Goal: Information Seeking & Learning: Learn about a topic

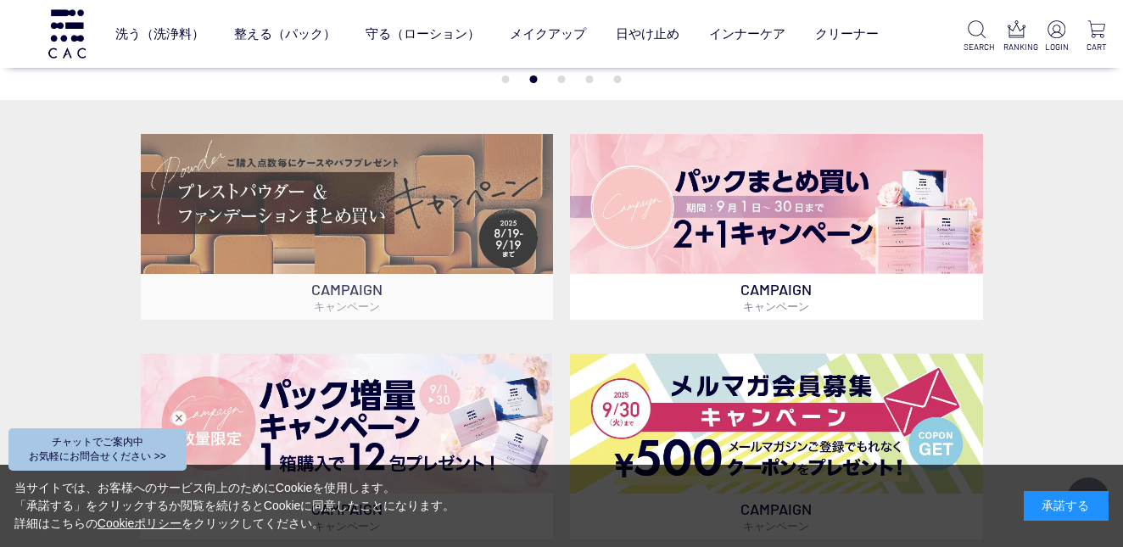
scroll to position [381, 0]
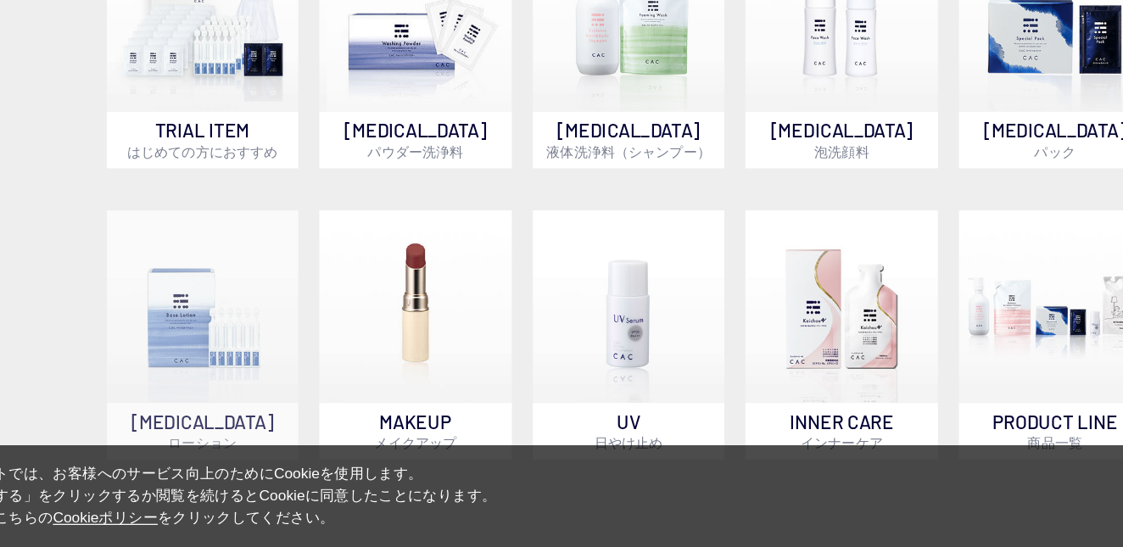
scroll to position [1130, 0]
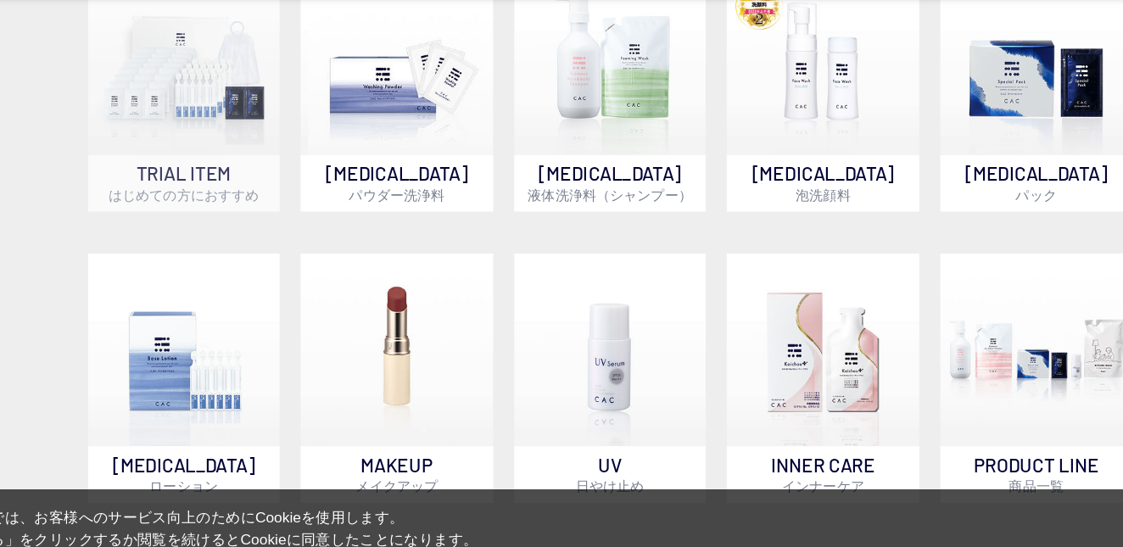
click at [141, 68] on img at bounding box center [218, 118] width 155 height 155
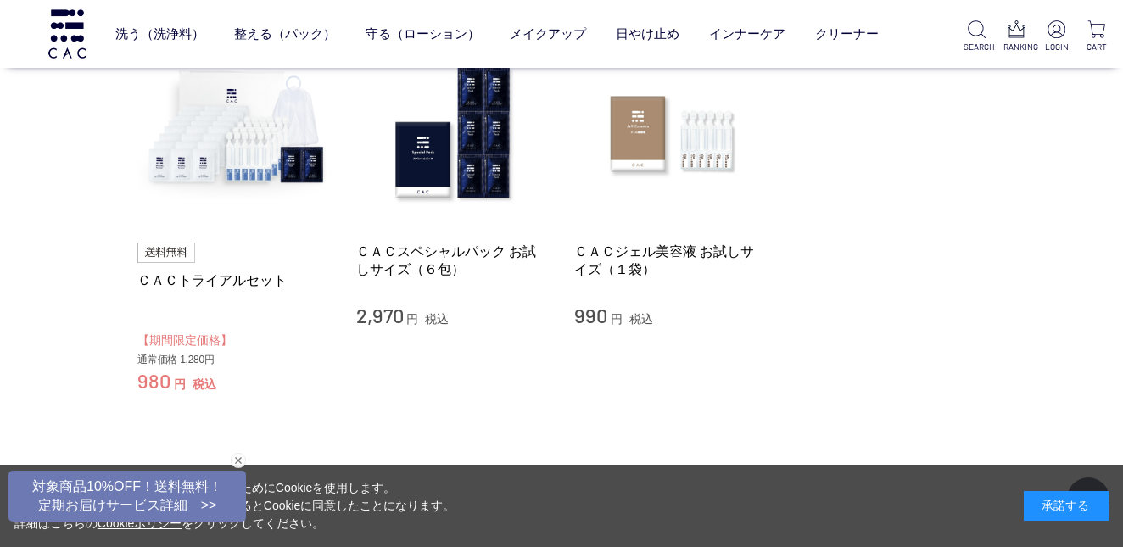
scroll to position [205, 0]
click at [221, 170] on img at bounding box center [233, 132] width 193 height 193
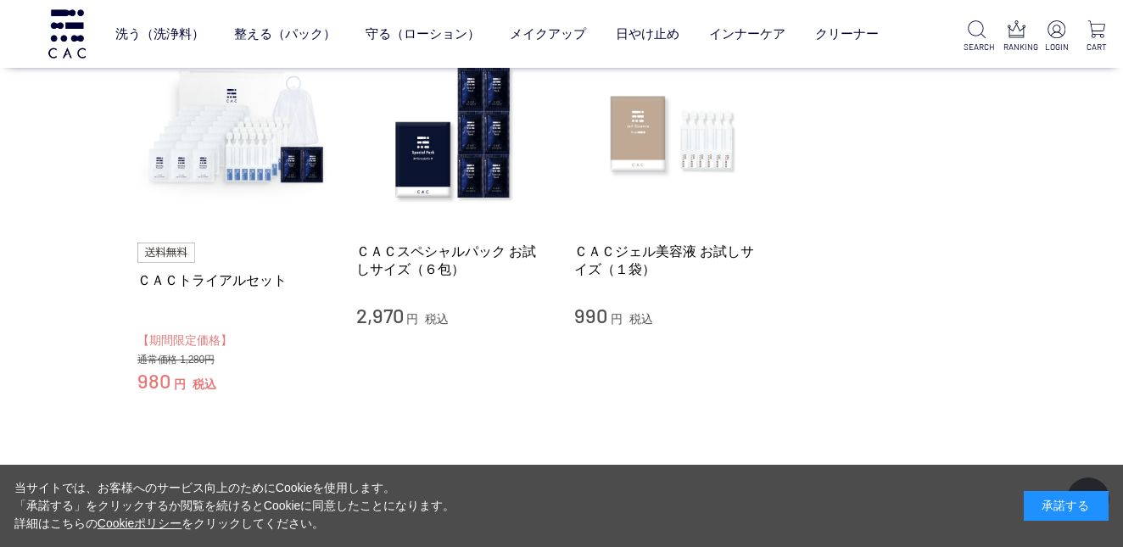
click at [683, 143] on img at bounding box center [670, 132] width 193 height 193
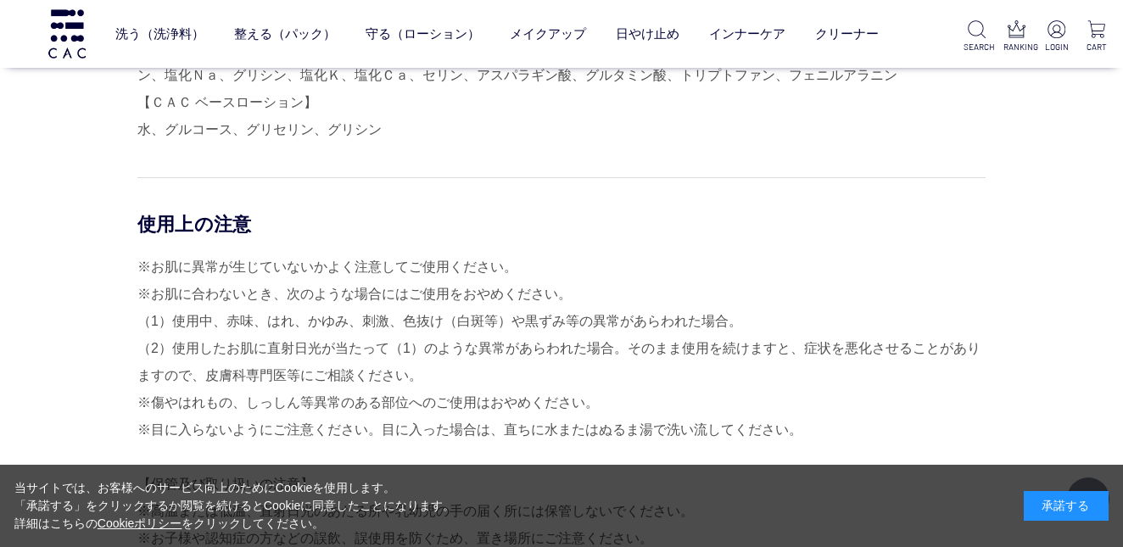
scroll to position [3719, 0]
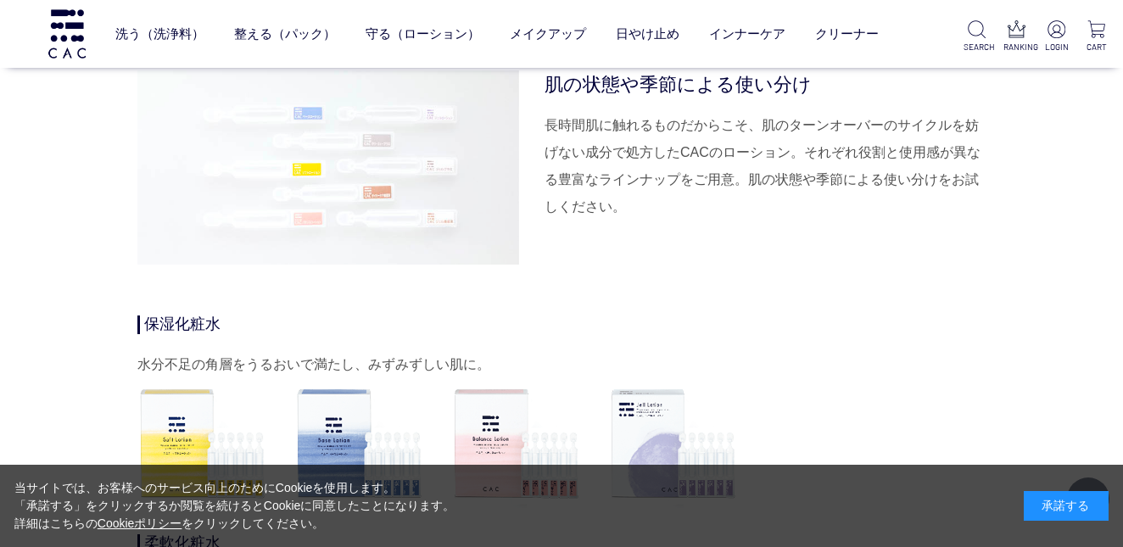
scroll to position [5427, 0]
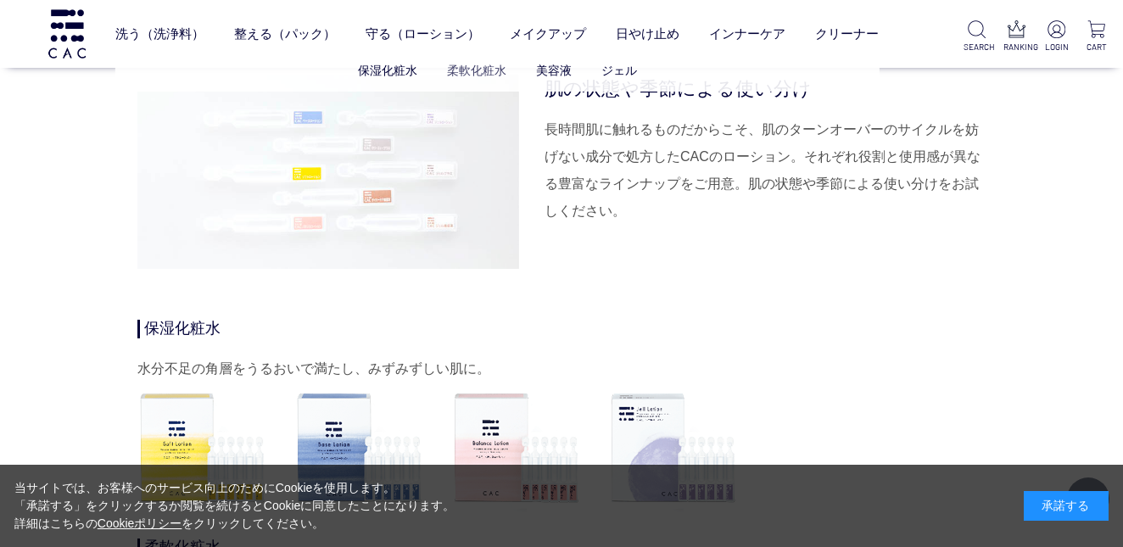
click at [478, 73] on link "柔軟化粧水" at bounding box center [476, 71] width 59 height 14
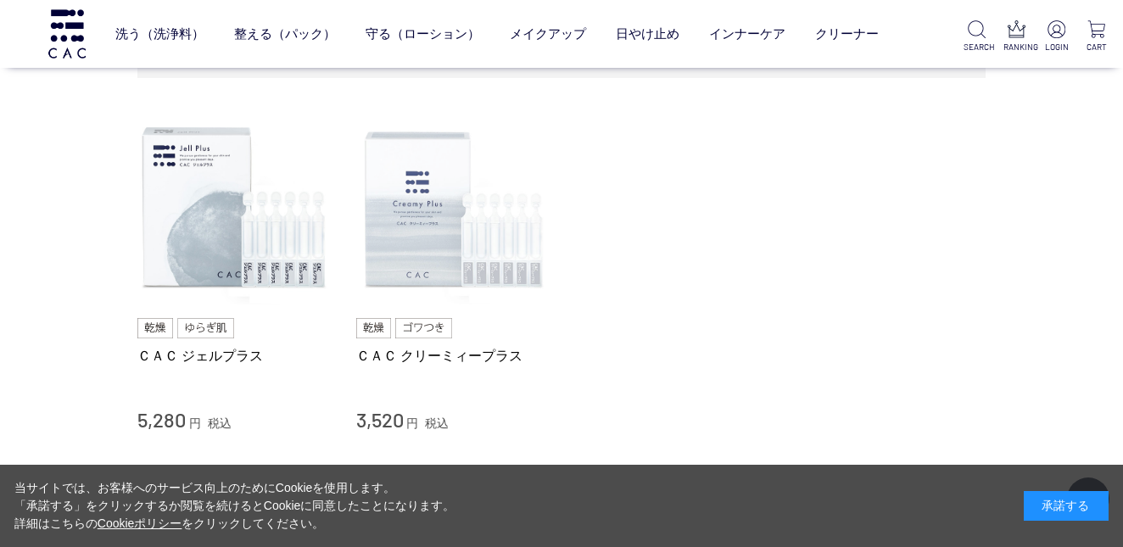
scroll to position [124, 0]
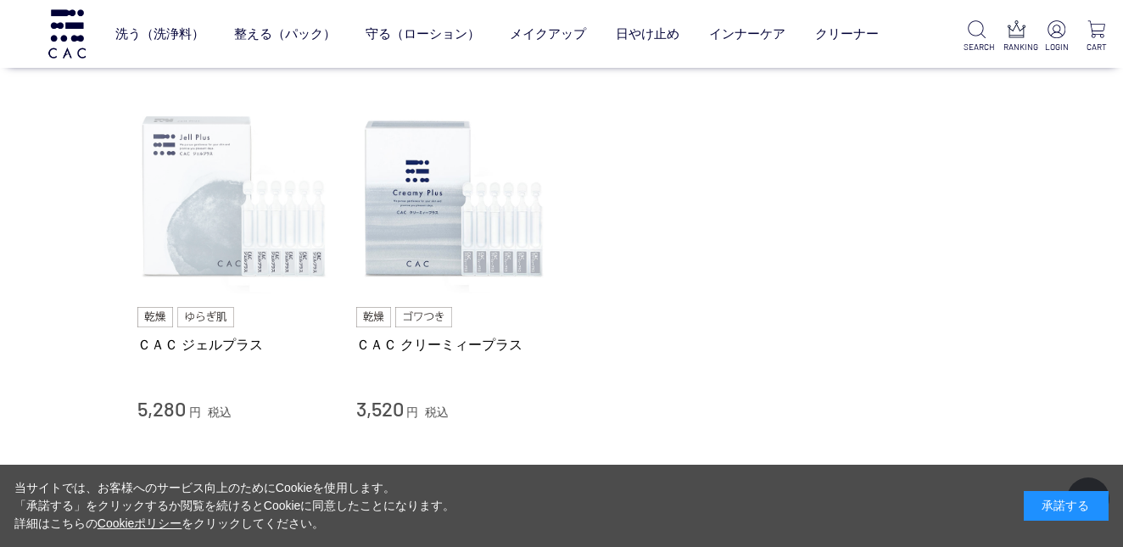
click at [208, 220] on img at bounding box center [233, 197] width 193 height 193
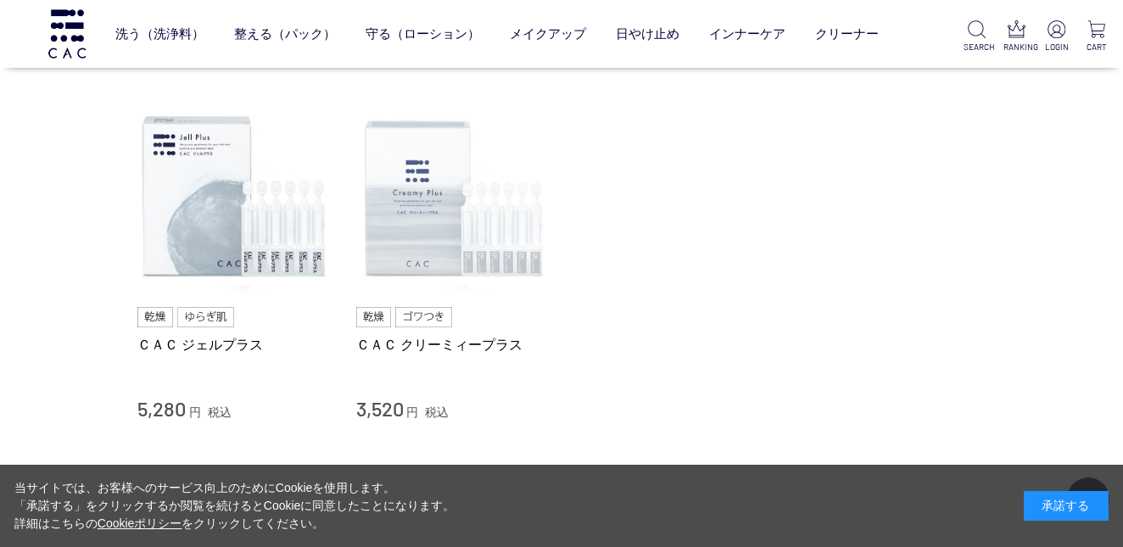
click at [426, 198] on img at bounding box center [452, 197] width 193 height 193
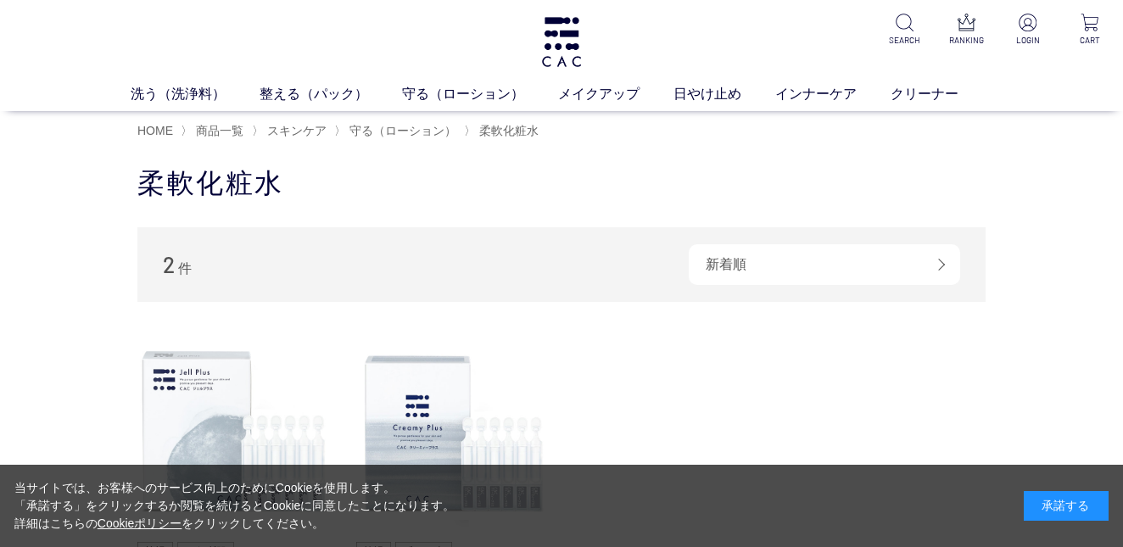
scroll to position [0, 0]
click at [378, 133] on span "守る（ローション）" at bounding box center [402, 131] width 107 height 14
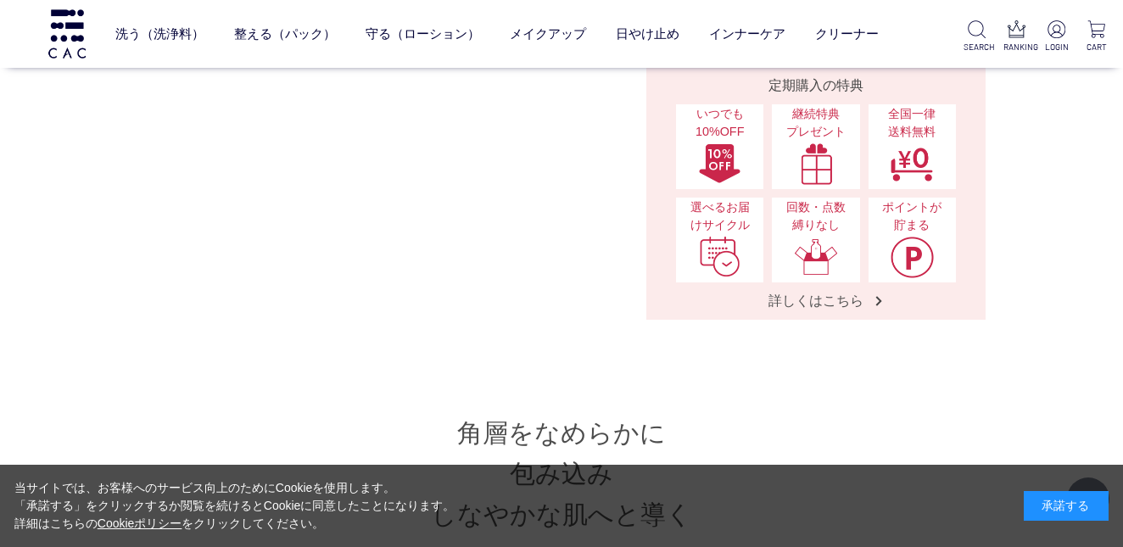
scroll to position [521, 0]
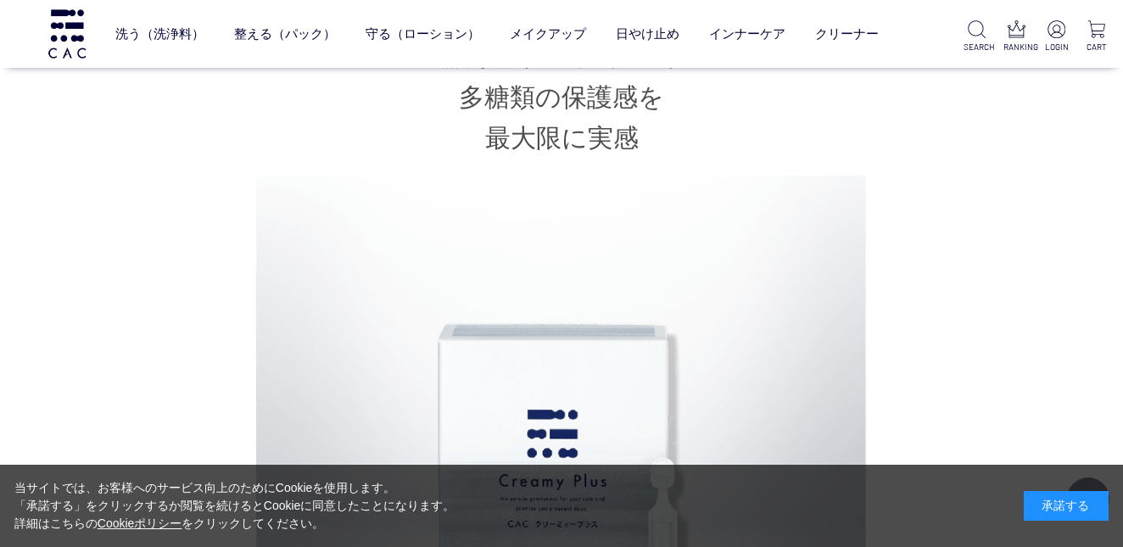
scroll to position [913, 0]
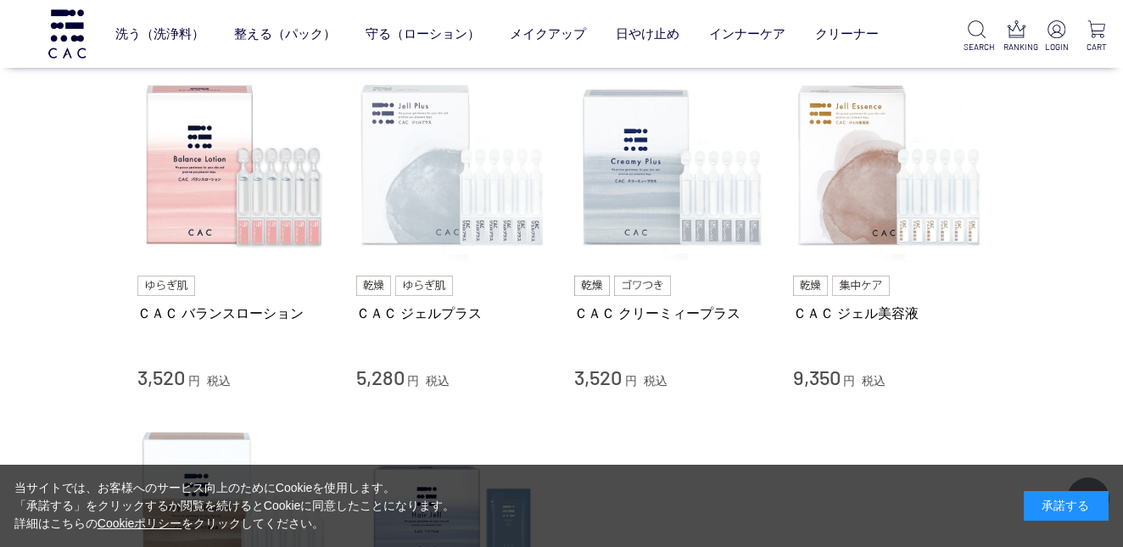
scroll to position [712, 0]
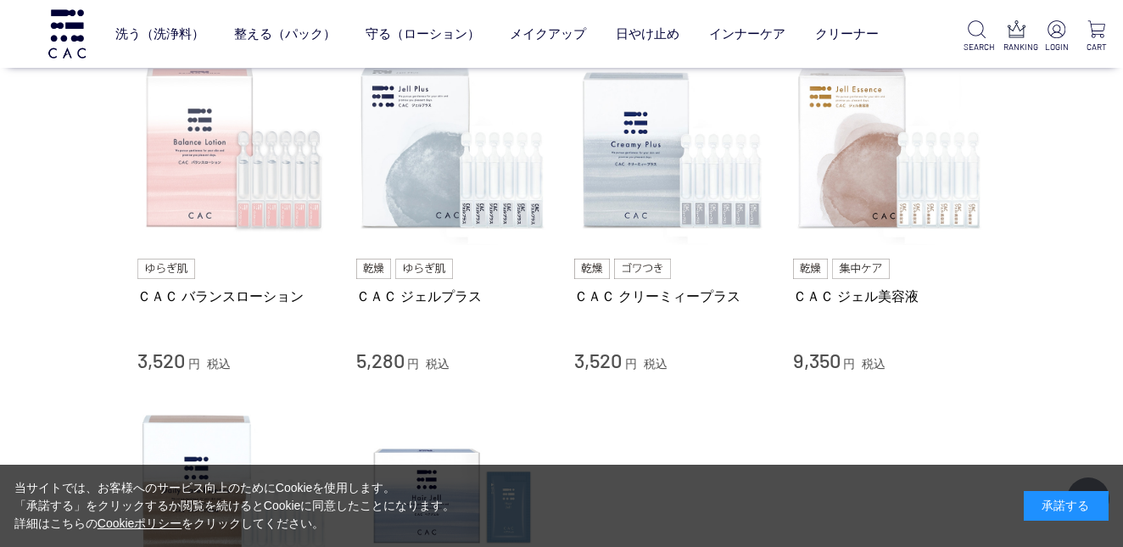
click at [232, 126] on img at bounding box center [233, 149] width 193 height 193
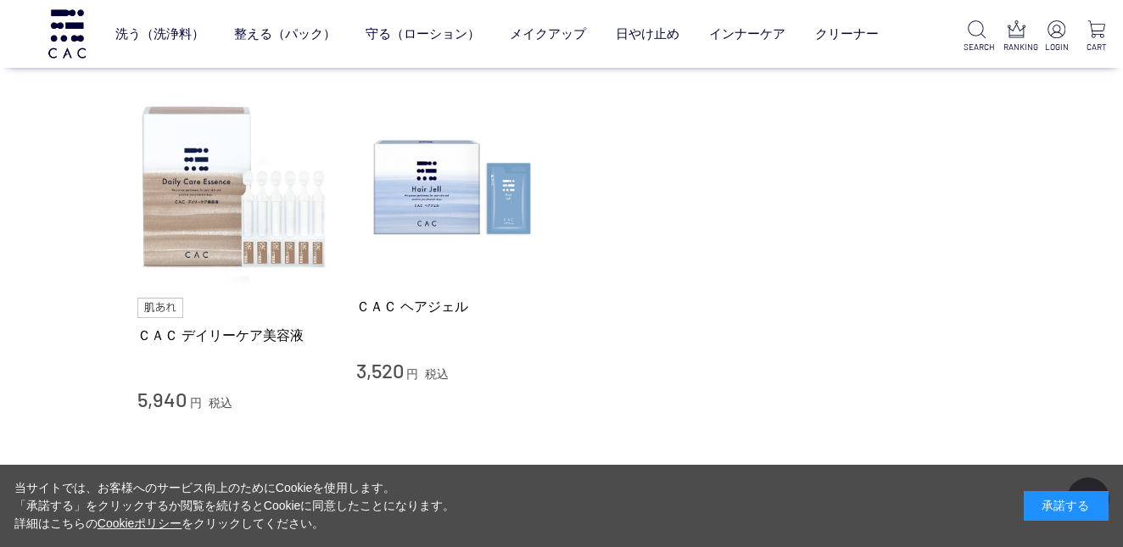
scroll to position [1024, 0]
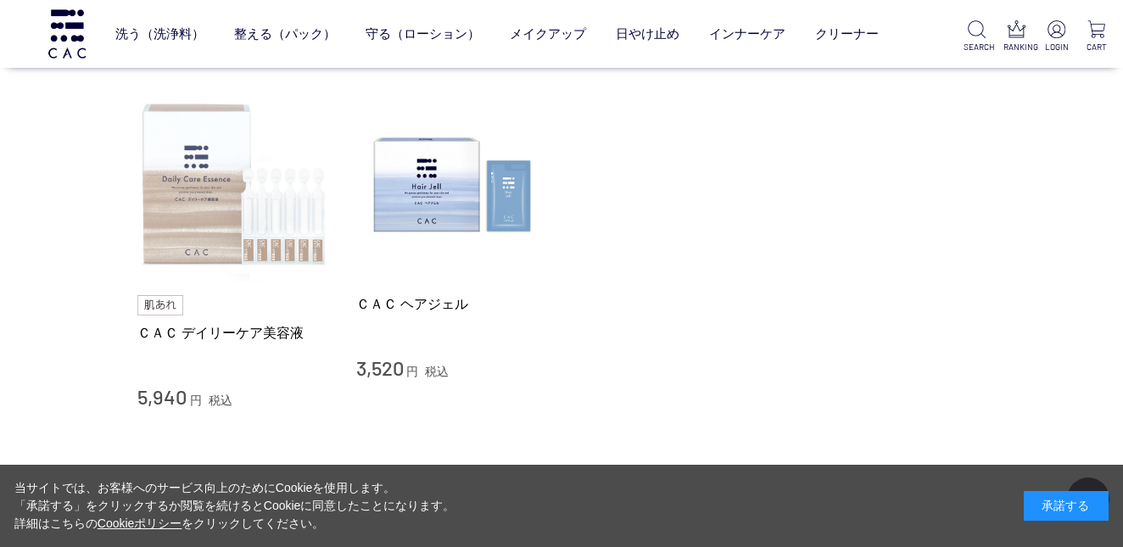
click at [215, 192] on img at bounding box center [233, 184] width 193 height 193
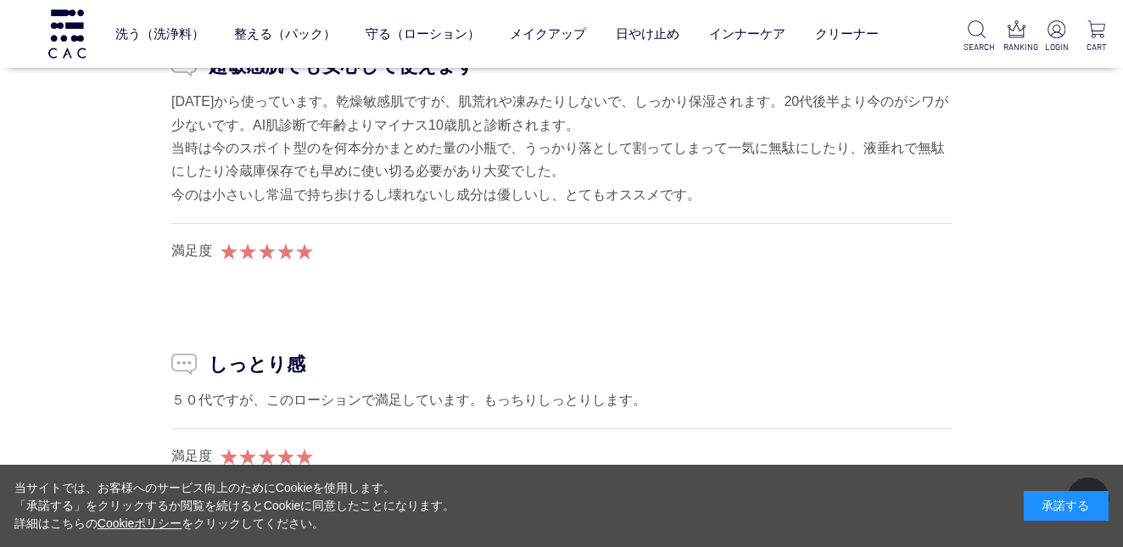
scroll to position [9675, 0]
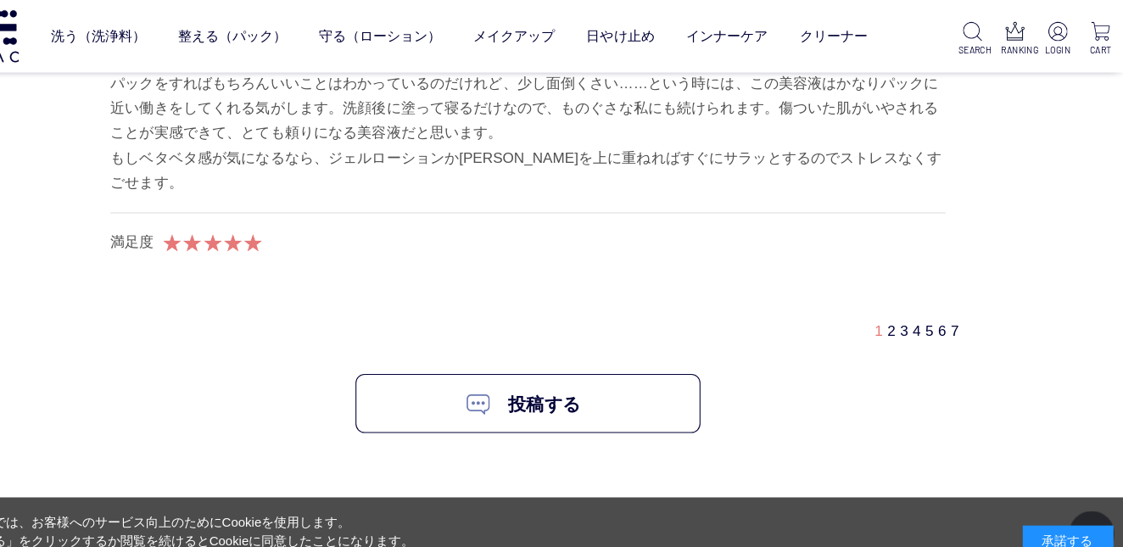
scroll to position [10624, 0]
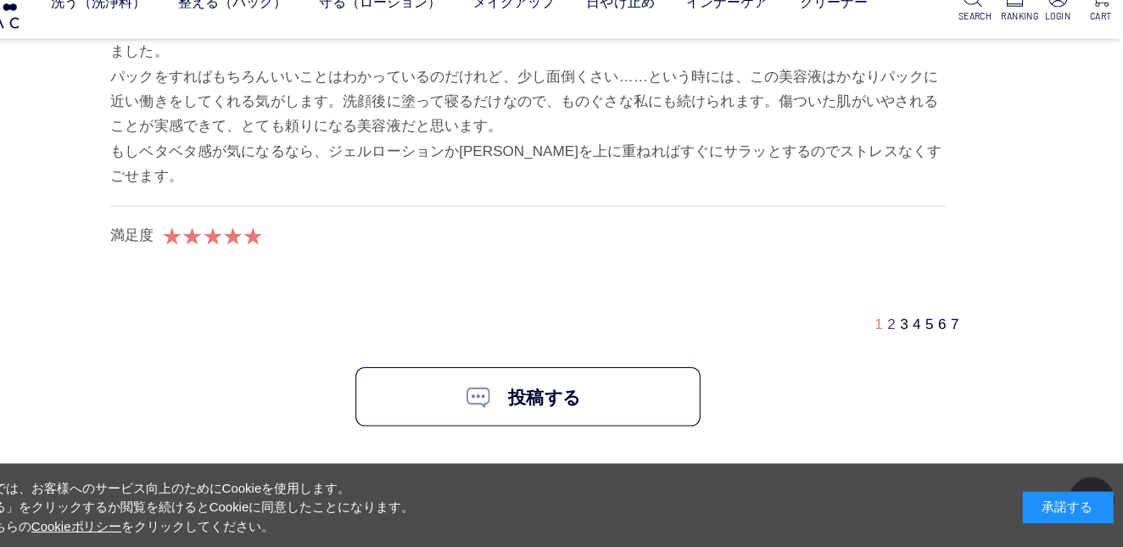
click at [897, 327] on link "2" at bounding box center [901, 334] width 8 height 14
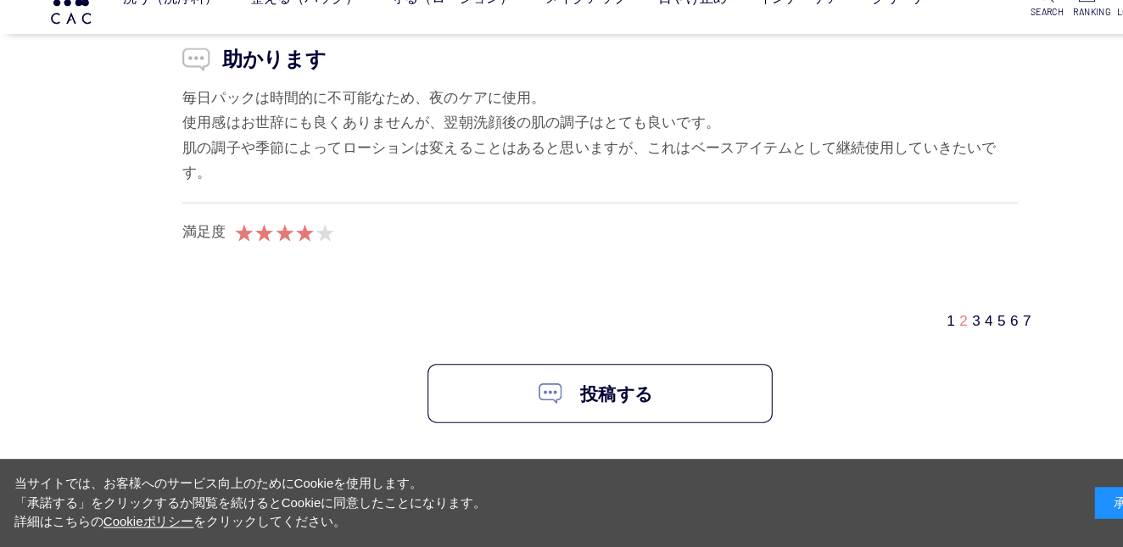
scroll to position [10376, 0]
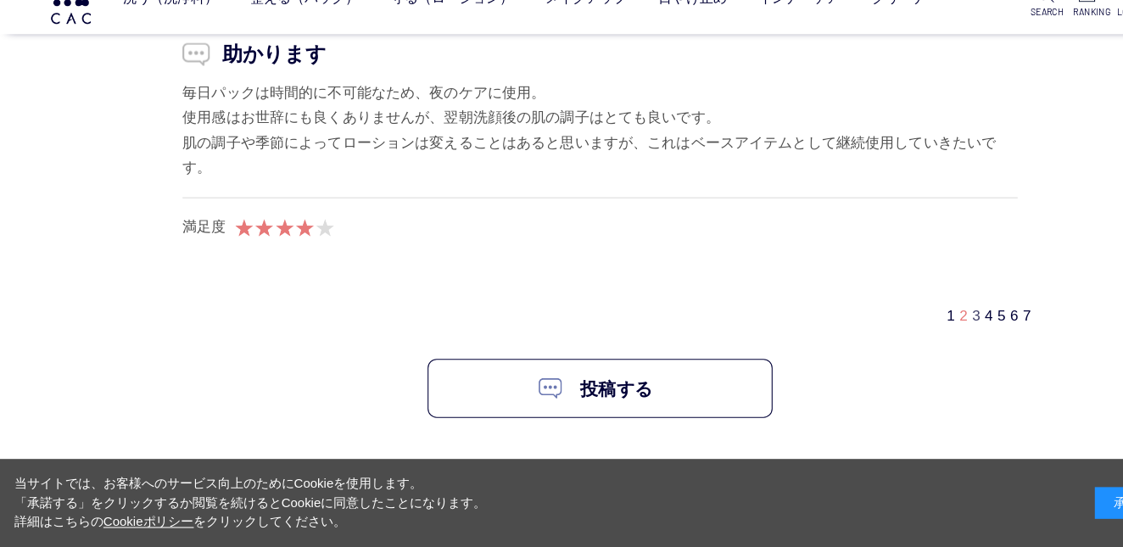
click at [909, 324] on link "3" at bounding box center [913, 331] width 8 height 14
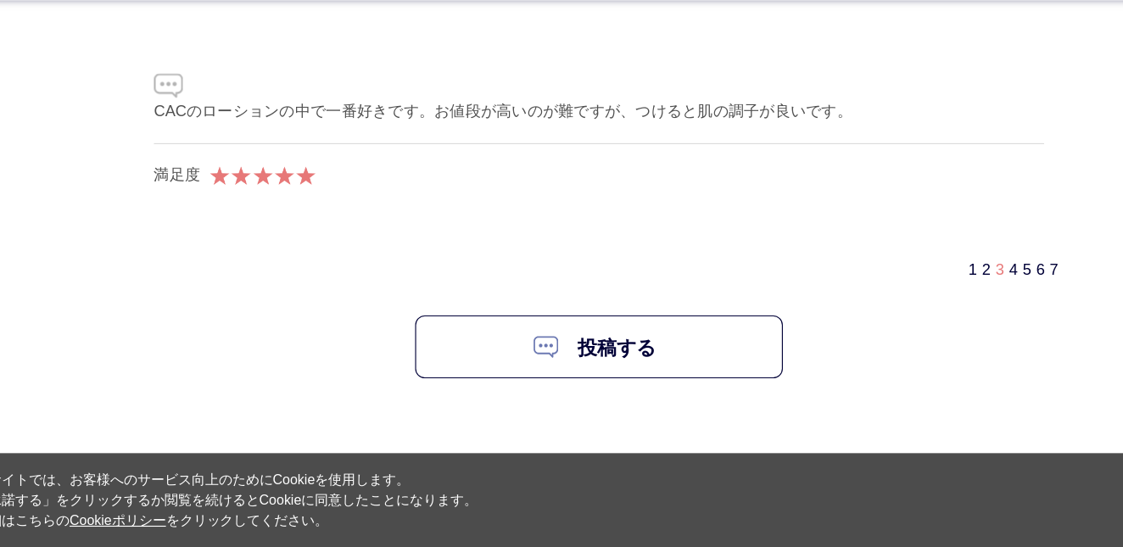
scroll to position [10471, 0]
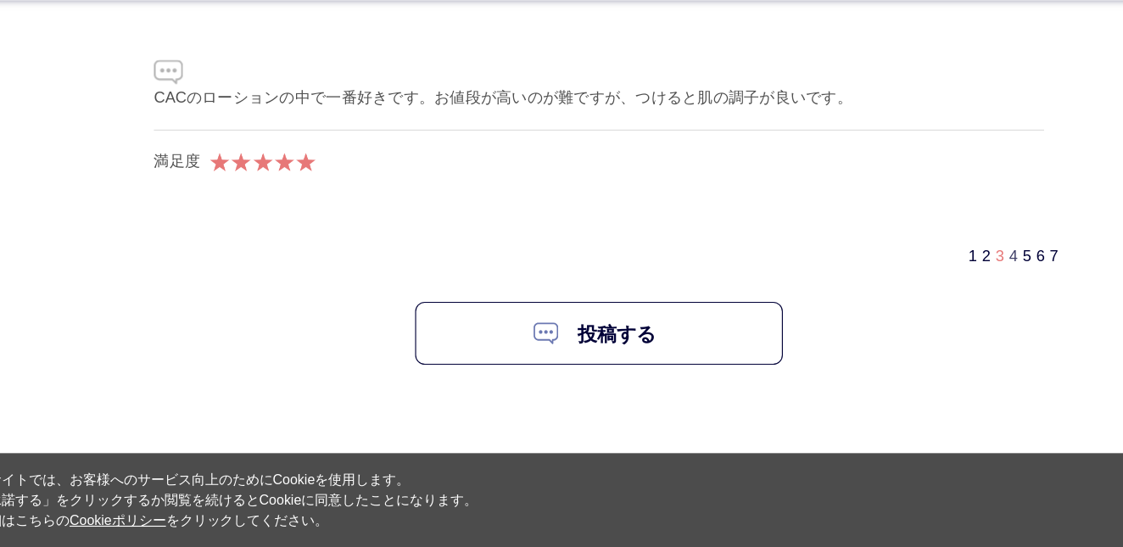
click at [921, 285] on link "4" at bounding box center [925, 292] width 8 height 14
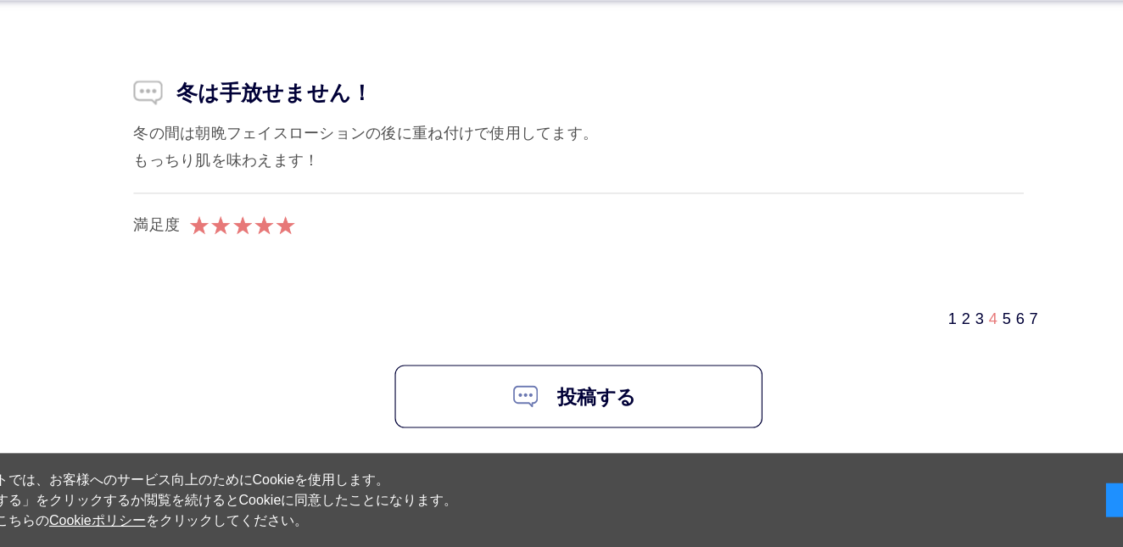
scroll to position [10700, 0]
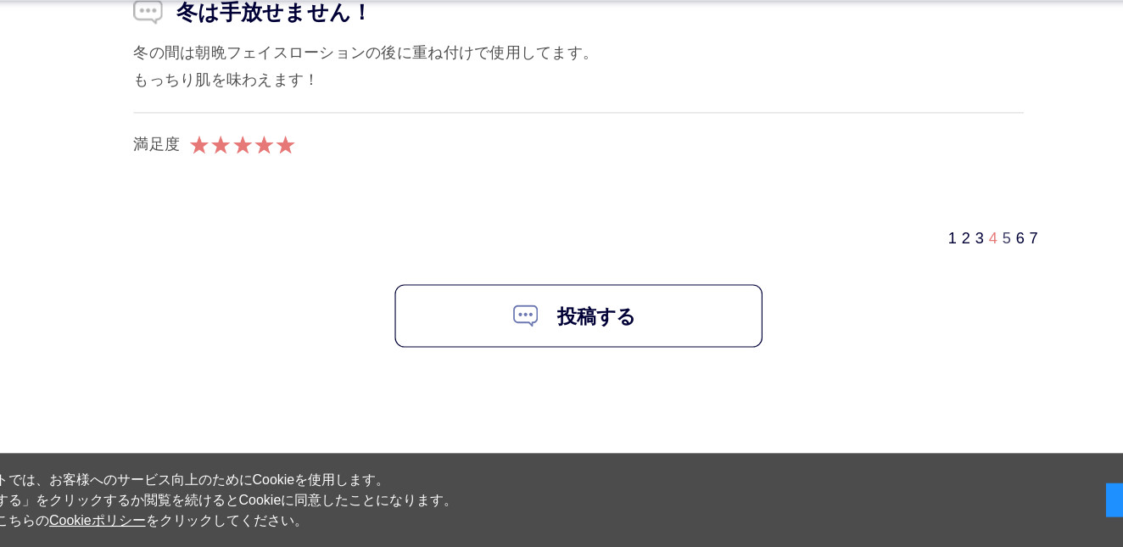
click at [933, 270] on link "5" at bounding box center [937, 277] width 8 height 14
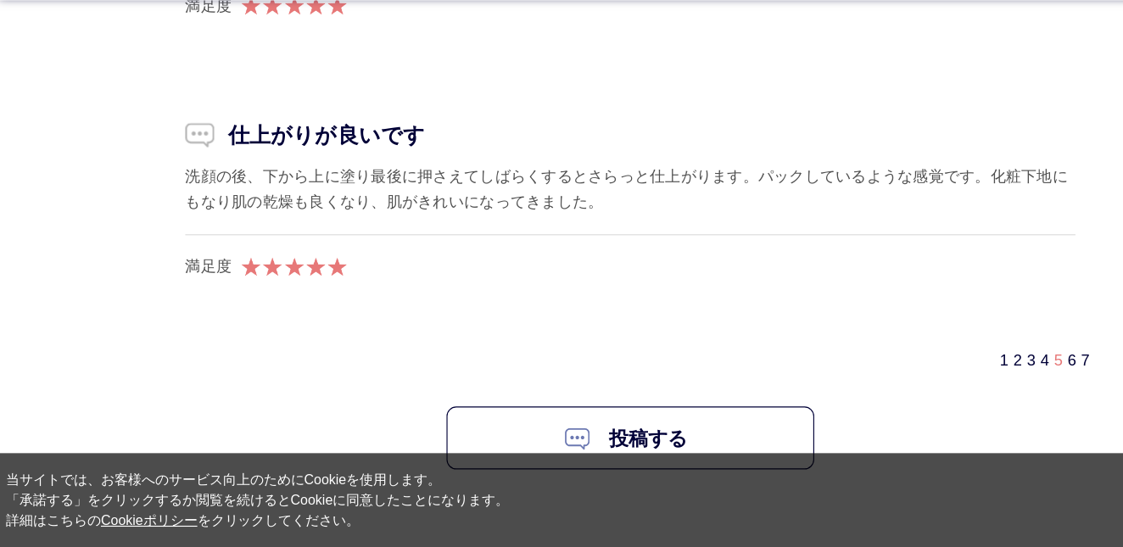
scroll to position [10576, 0]
click at [945, 375] on link "6" at bounding box center [949, 382] width 8 height 14
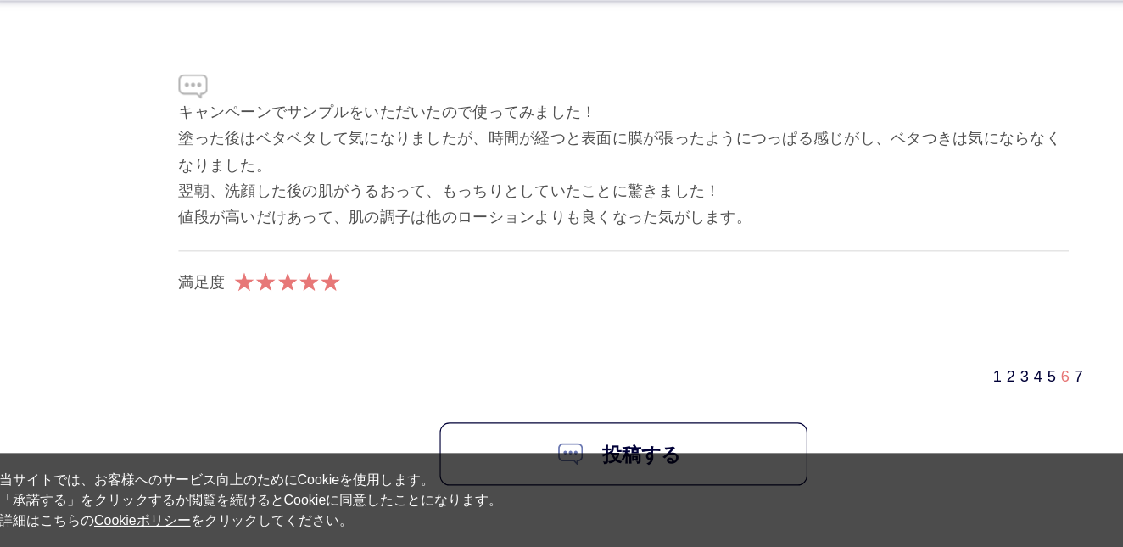
scroll to position [10504, 0]
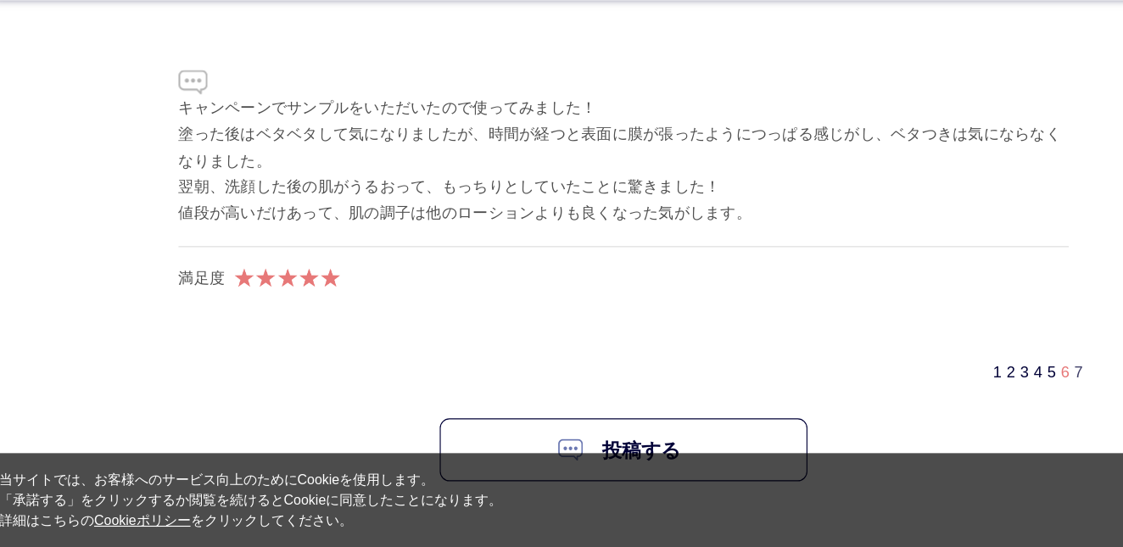
click at [957, 387] on link "7" at bounding box center [961, 394] width 8 height 14
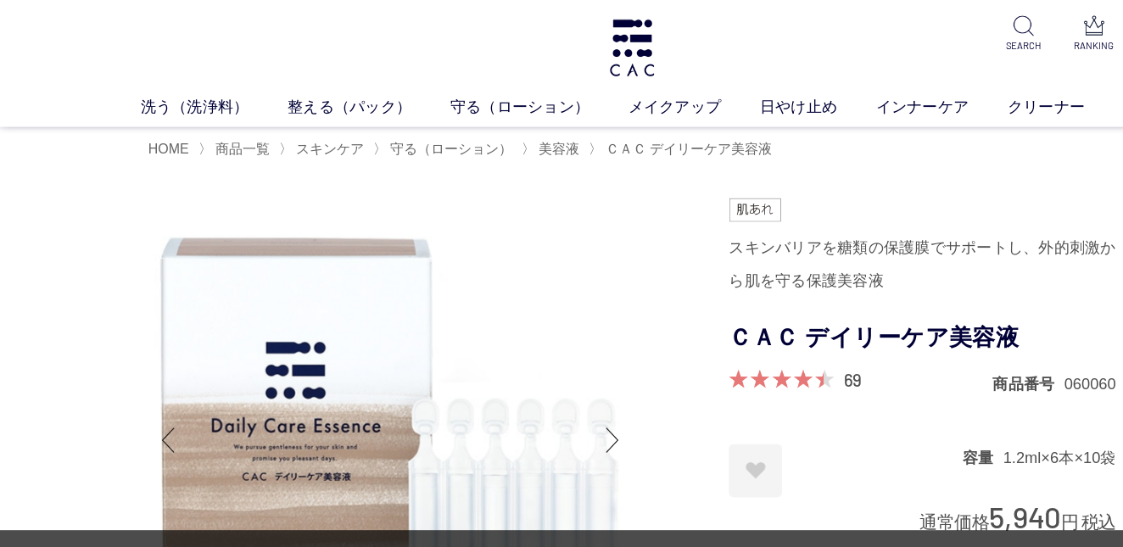
scroll to position [0, 0]
click at [644, 130] on span "ＣＡＣ デイリーケア美容液" at bounding box center [611, 131] width 146 height 14
